Goal: Navigation & Orientation: Find specific page/section

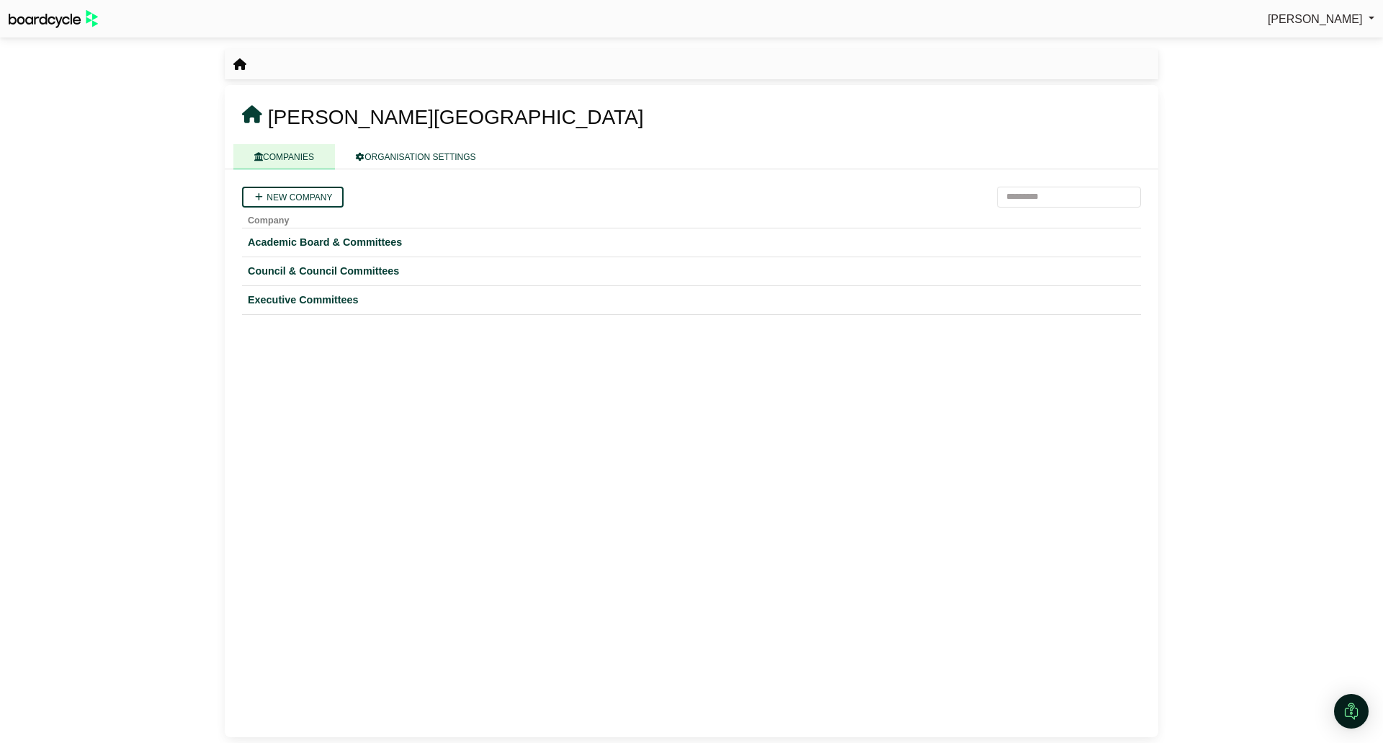
drag, startPoint x: 0, startPoint y: 0, endPoint x: 1366, endPoint y: 17, distance: 1365.6
click at [1366, 17] on link "[PERSON_NAME]" at bounding box center [1321, 19] width 107 height 19
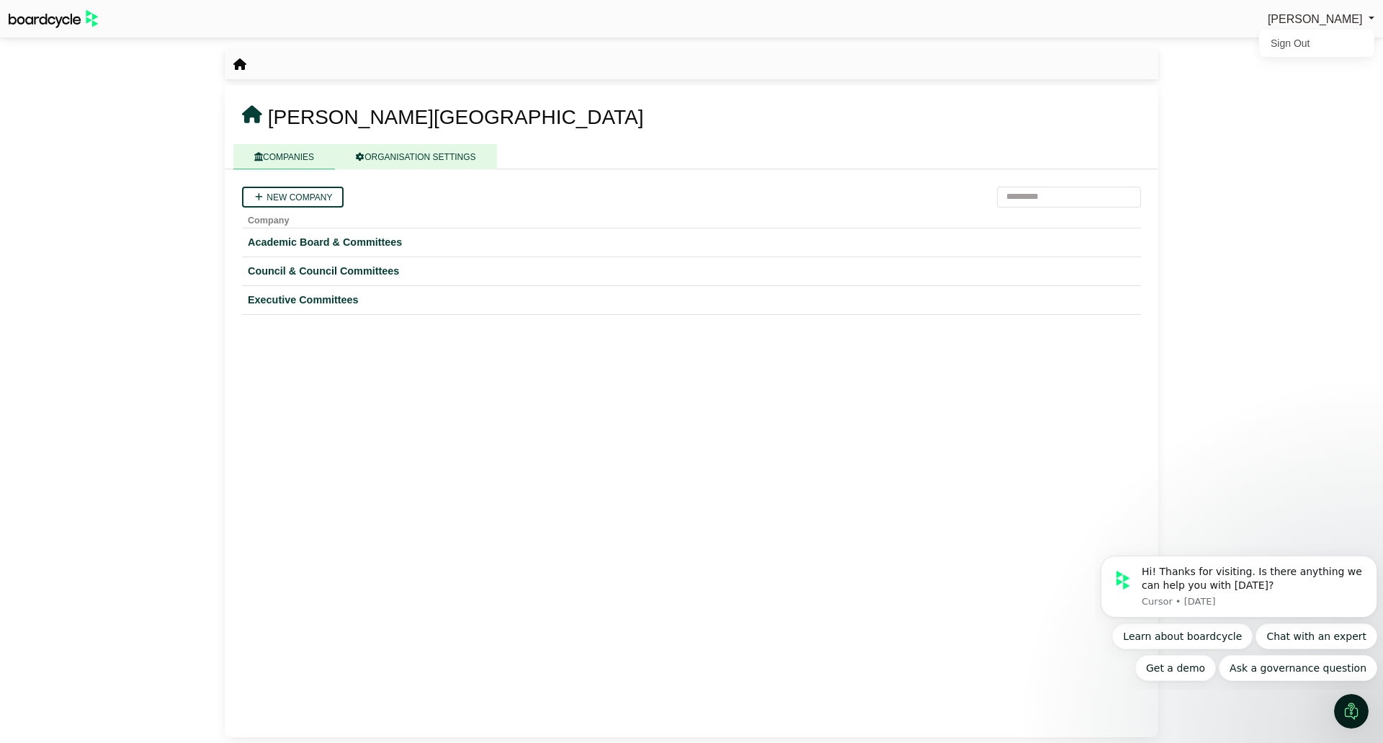
click at [452, 165] on link "ORGANISATION SETTINGS" at bounding box center [415, 156] width 161 height 25
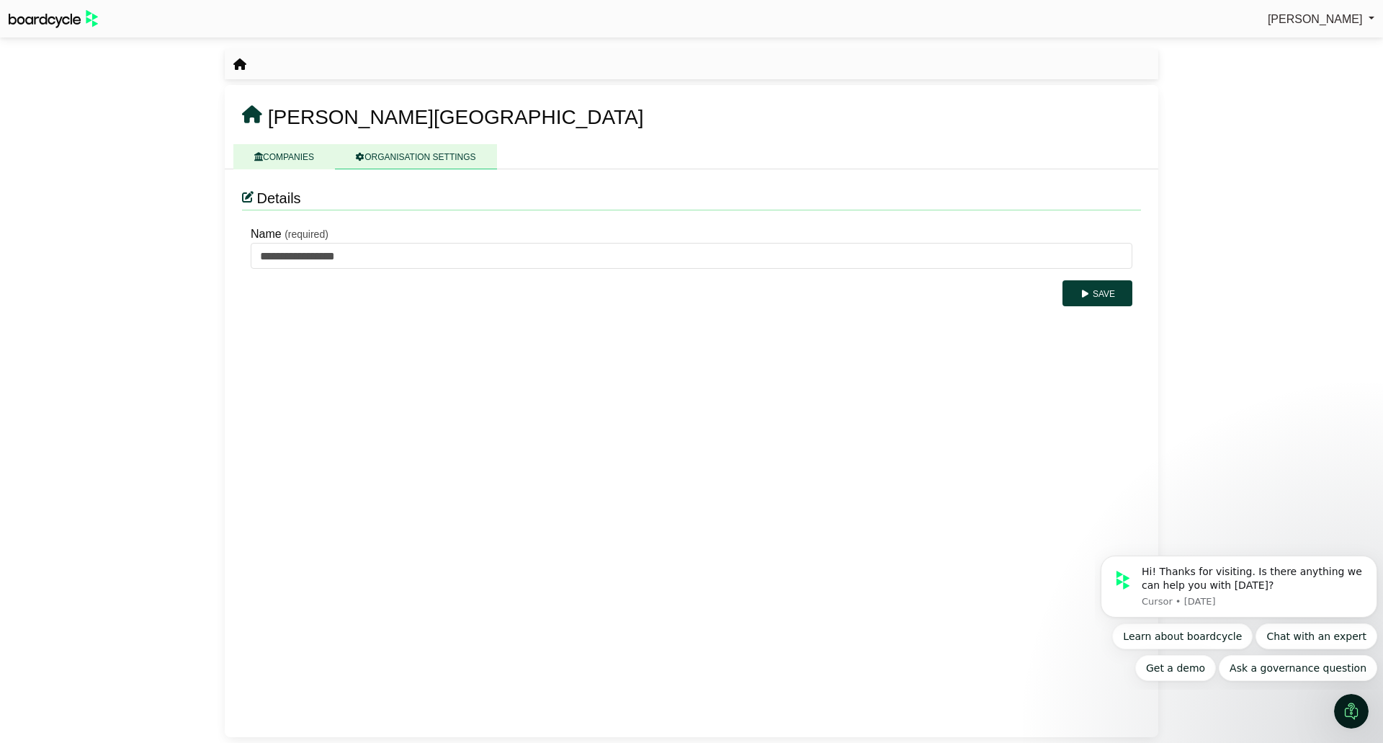
click at [292, 158] on link "COMPANIES" at bounding box center [284, 156] width 102 height 25
